Goal: Task Accomplishment & Management: Use online tool/utility

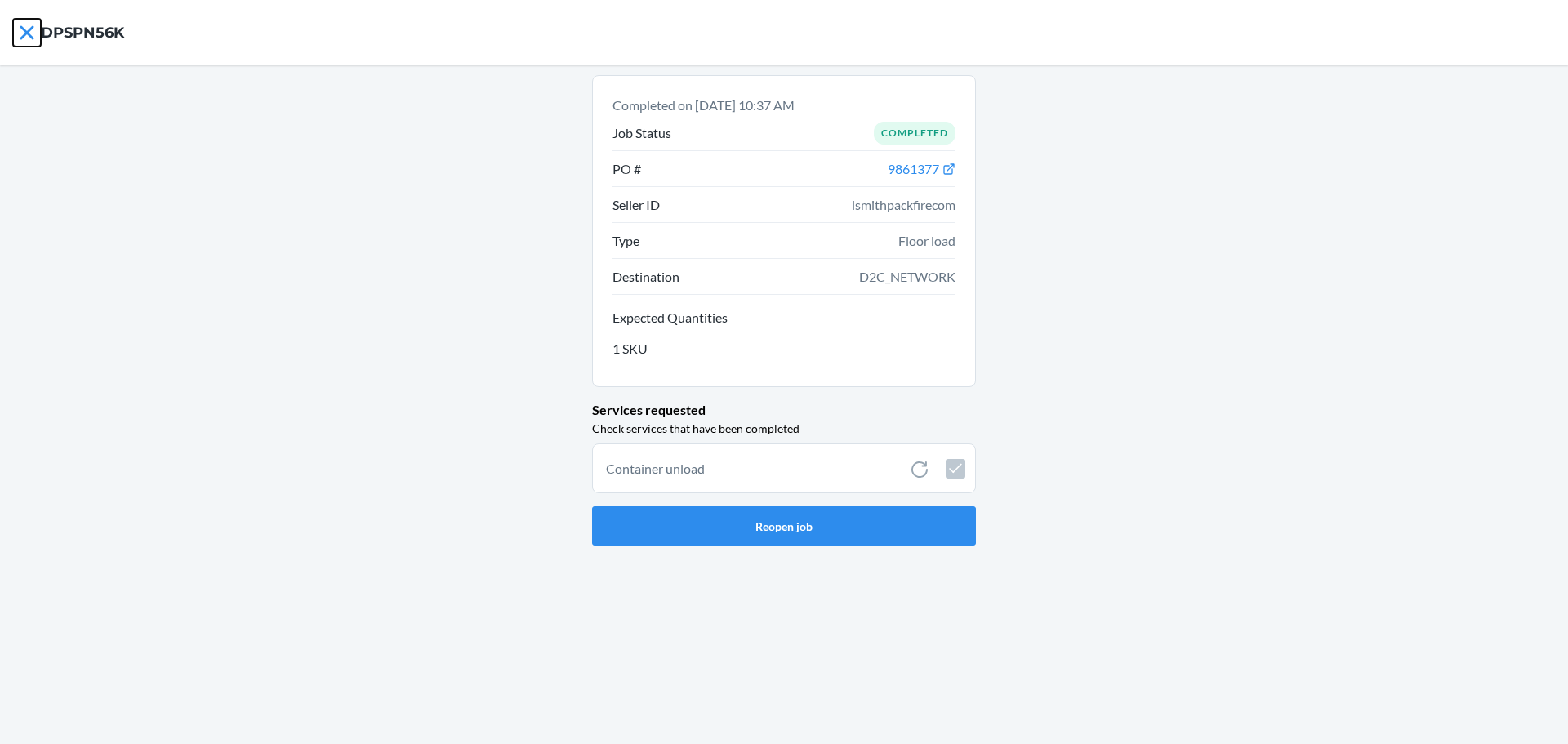
click at [33, 24] on icon at bounding box center [26, 32] width 27 height 27
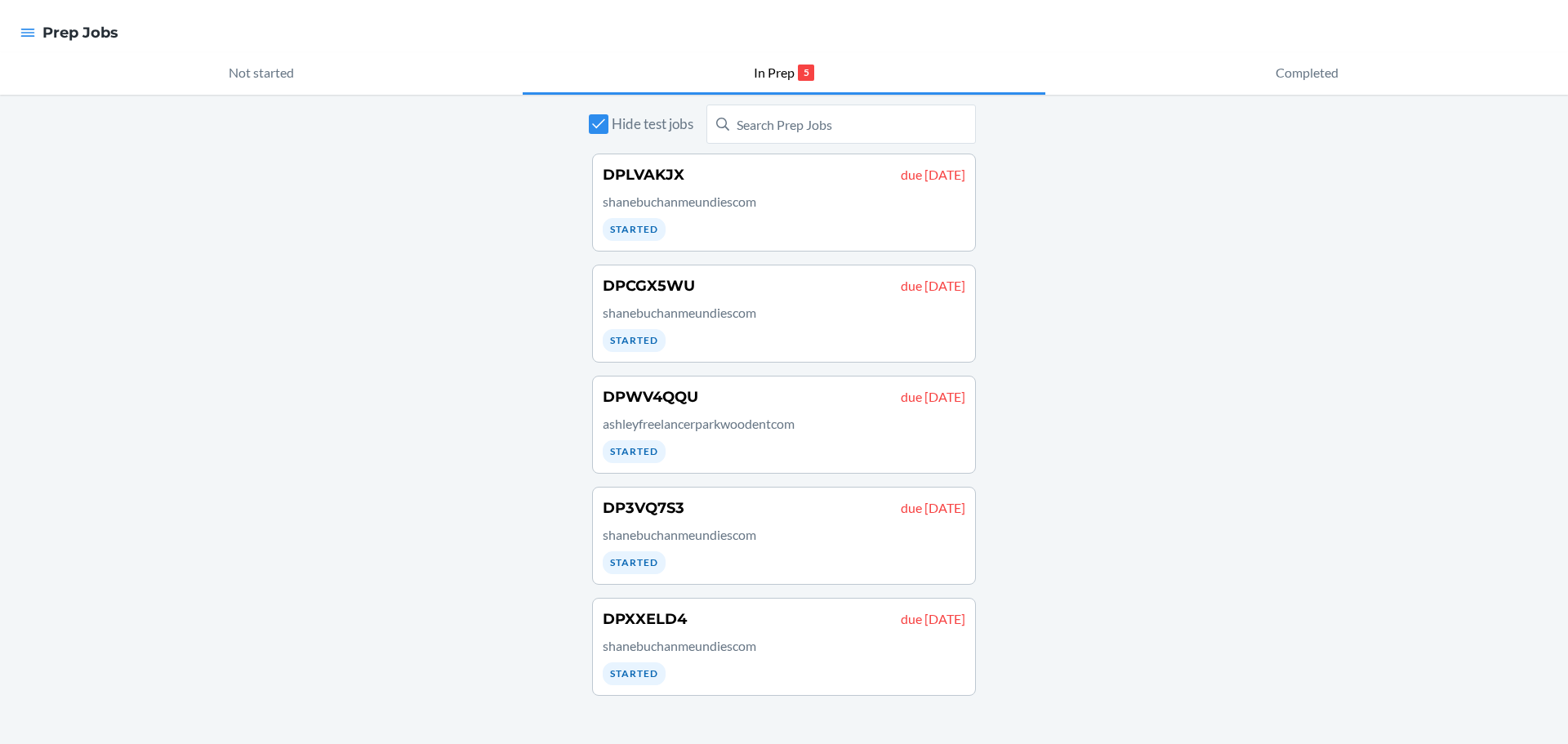
click at [39, 22] on div at bounding box center [27, 33] width 29 height 34
click at [27, 29] on icon "button" at bounding box center [28, 32] width 14 height 8
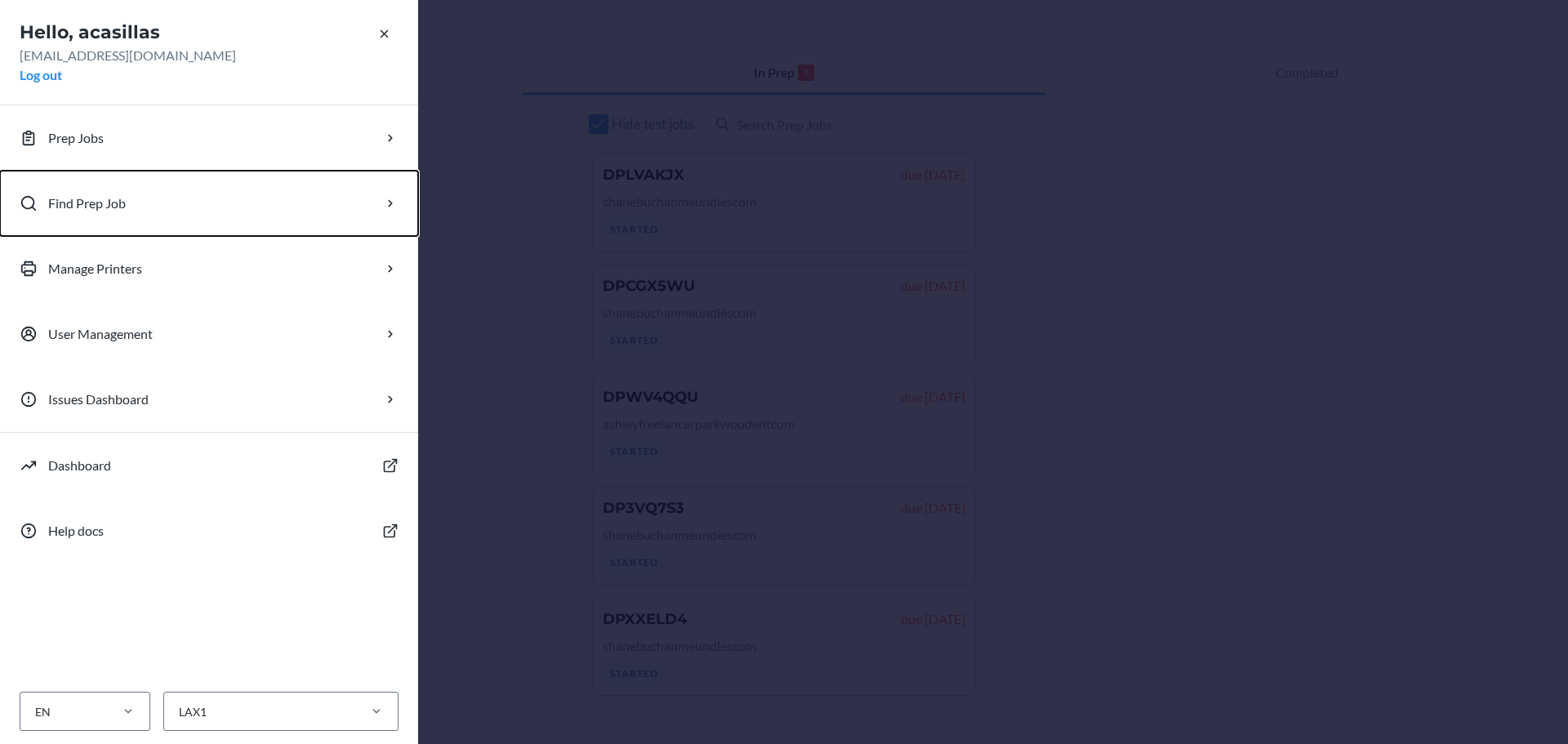
click at [83, 205] on p "Find Prep Job" at bounding box center [87, 203] width 78 height 19
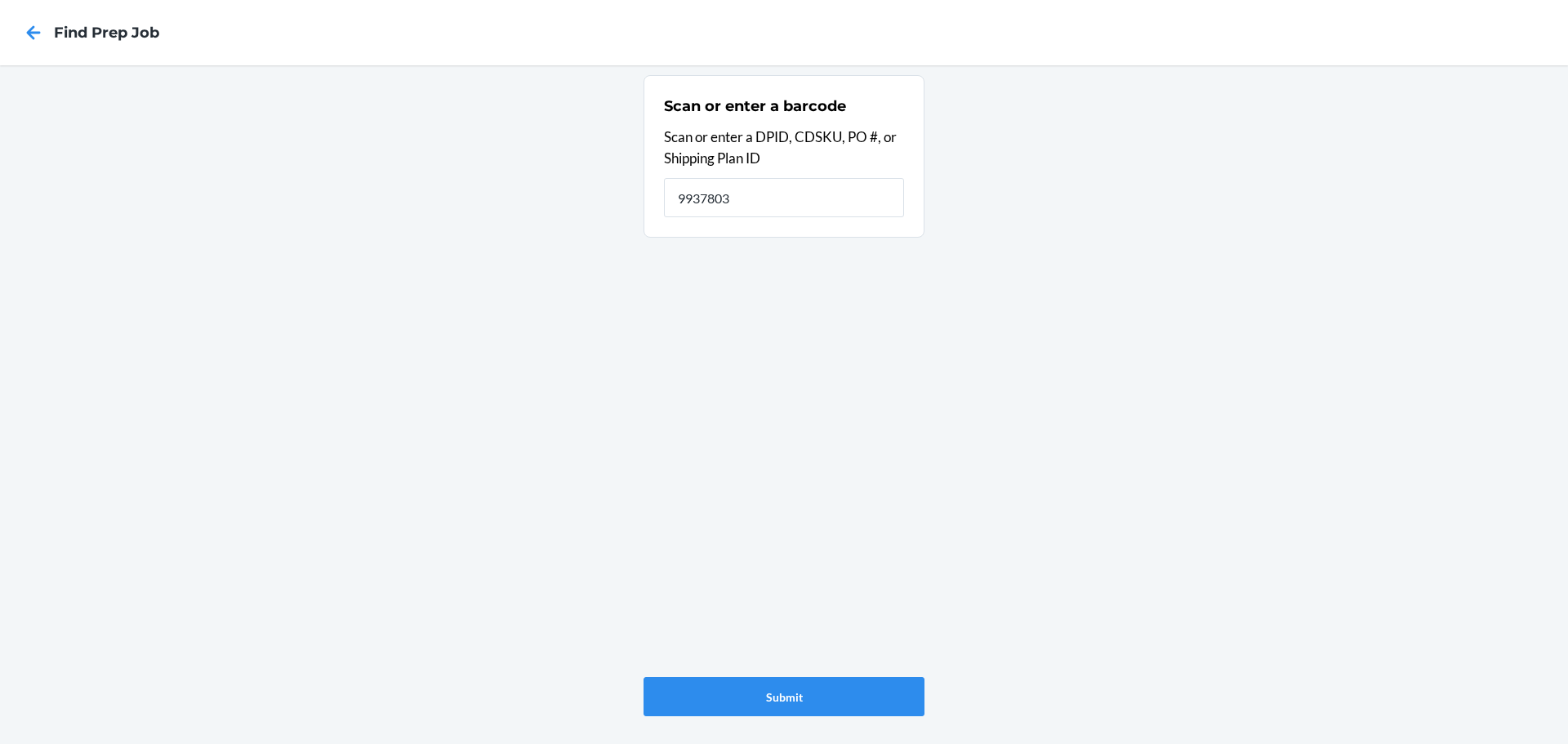
type input "9937803"
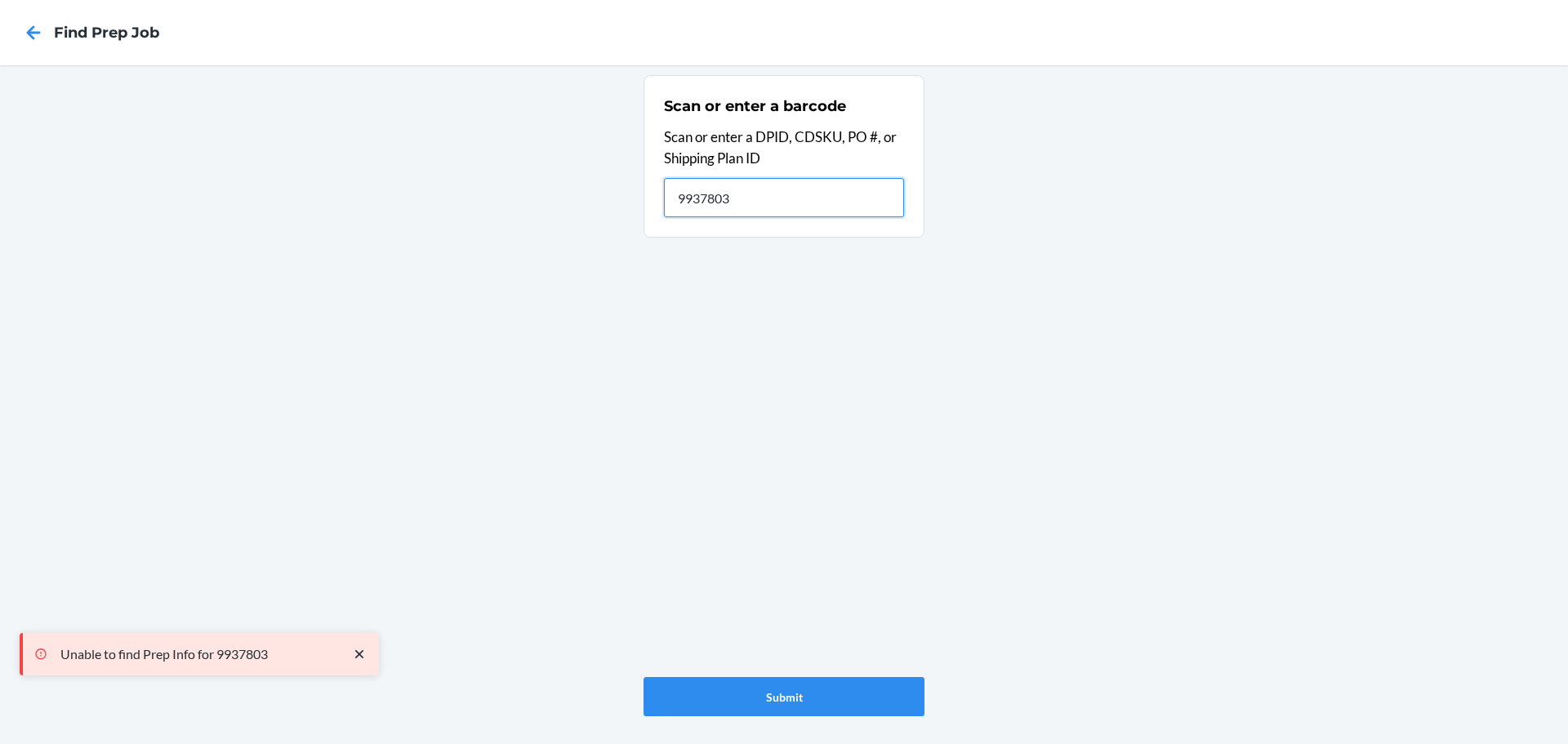
drag, startPoint x: 850, startPoint y: 197, endPoint x: 492, endPoint y: 204, distance: 358.1
click at [492, 204] on div "Scan or enter a barcode Scan or enter a DPID, CDSKU, PO #, or Shipping Plan ID …" at bounding box center [784, 404] width 1568 height 678
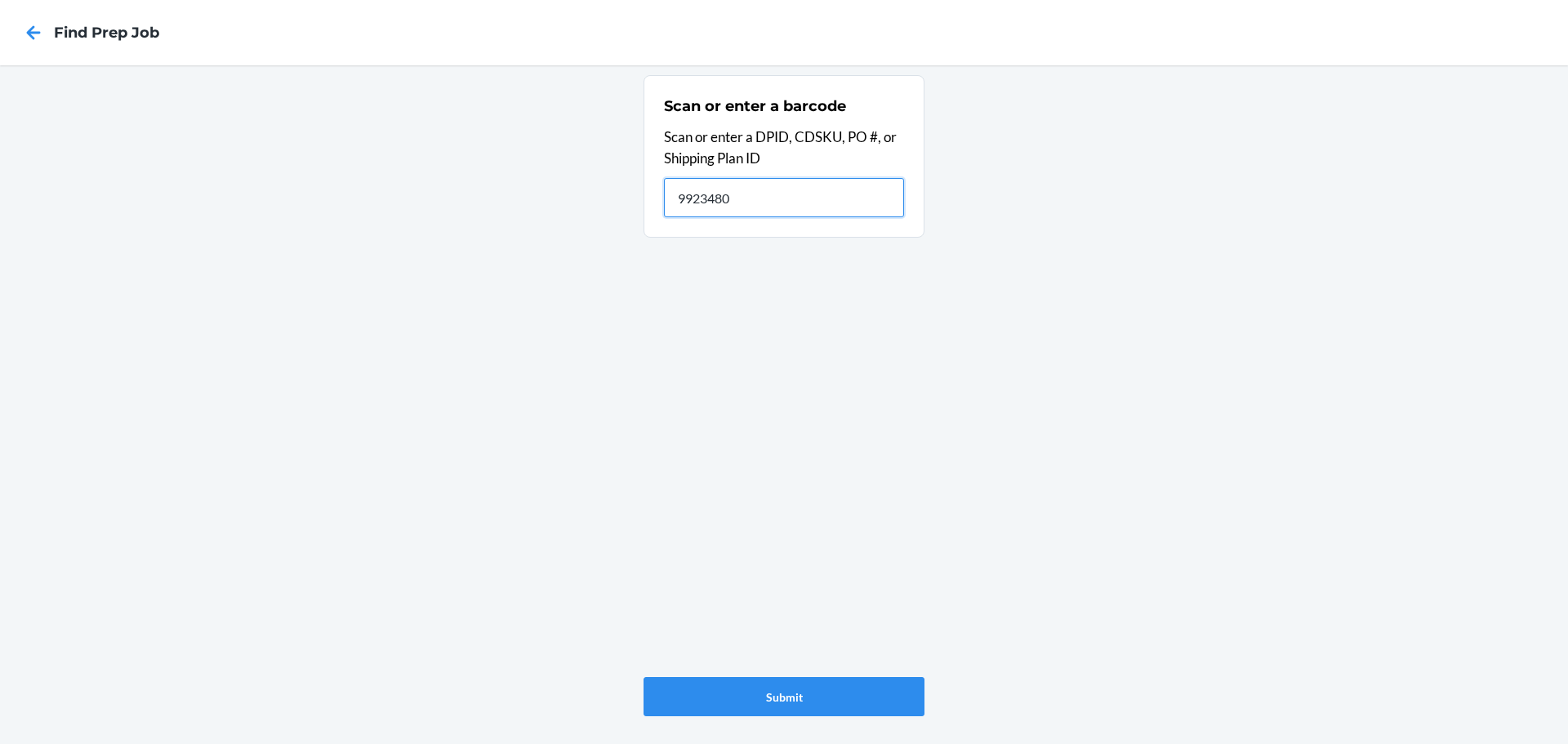
type input "9923480"
click at [27, 35] on icon at bounding box center [33, 32] width 27 height 27
